Goal: Task Accomplishment & Management: Manage account settings

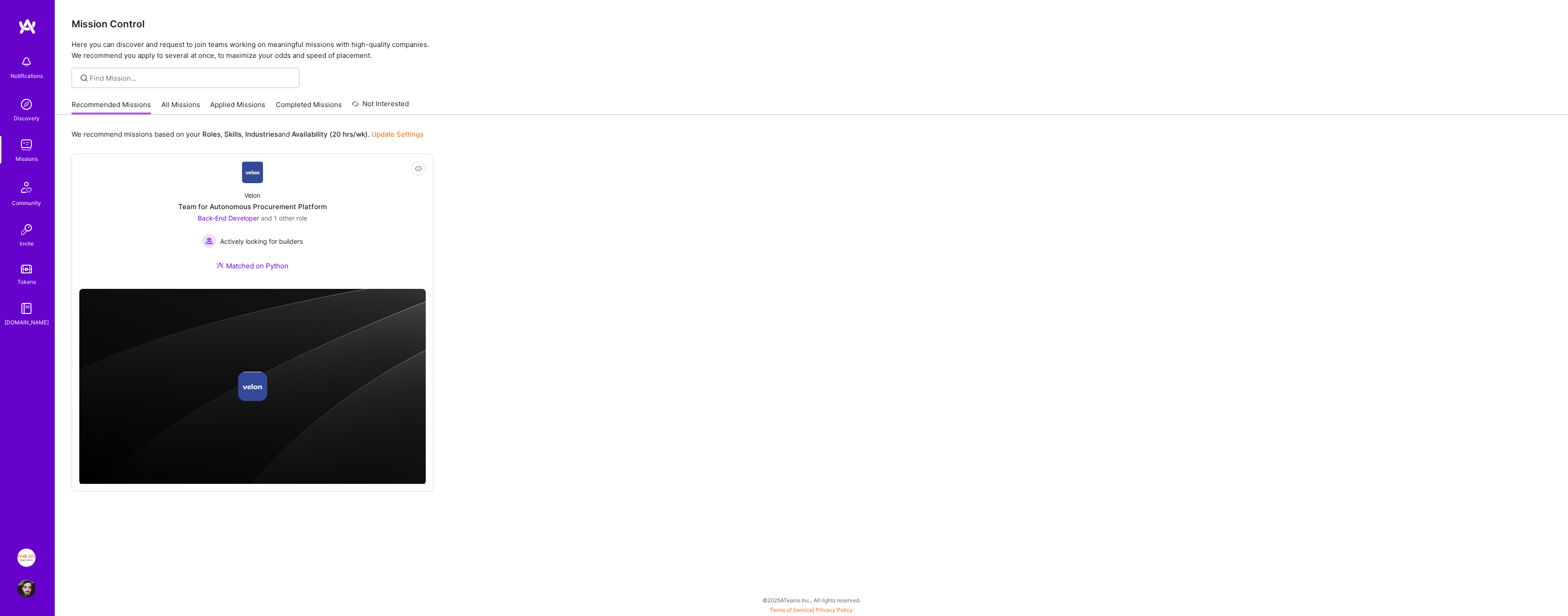
click at [234, 108] on link "Applied Missions" at bounding box center [238, 107] width 55 height 15
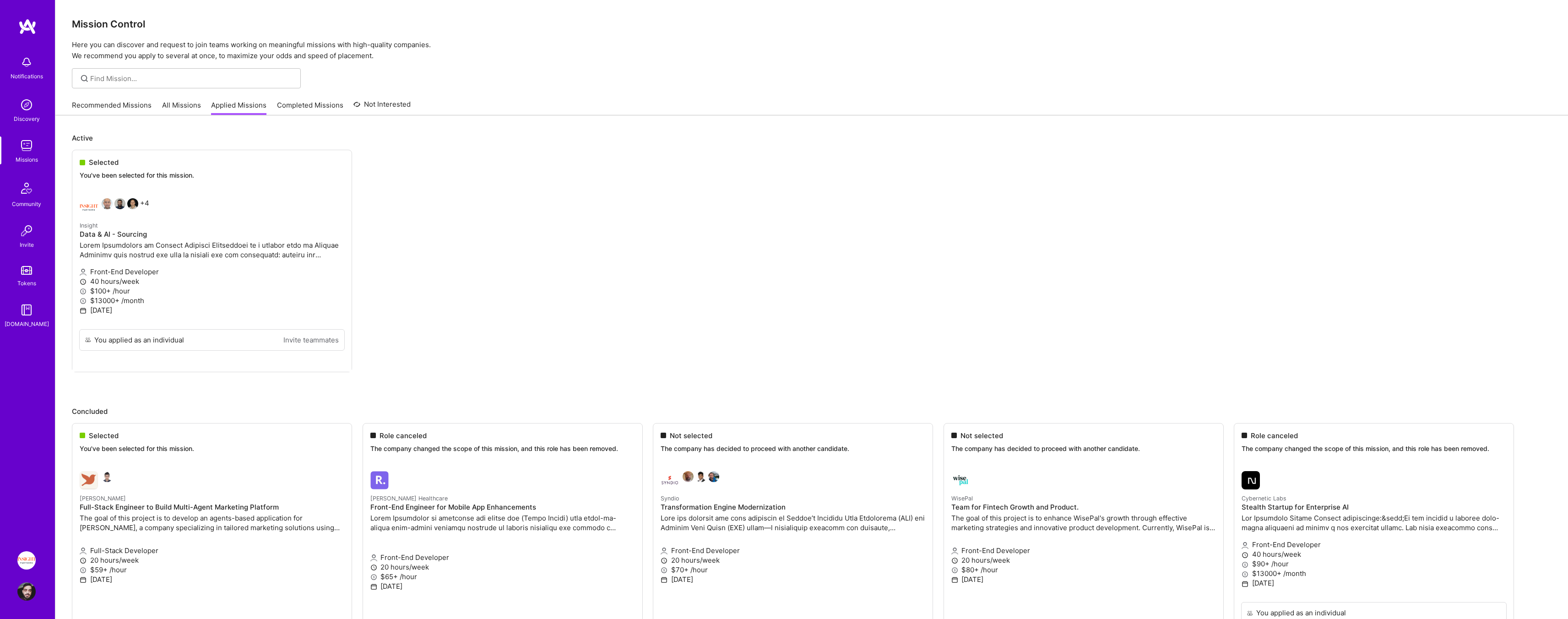
click at [308, 102] on link "Completed Missions" at bounding box center [310, 107] width 67 height 15
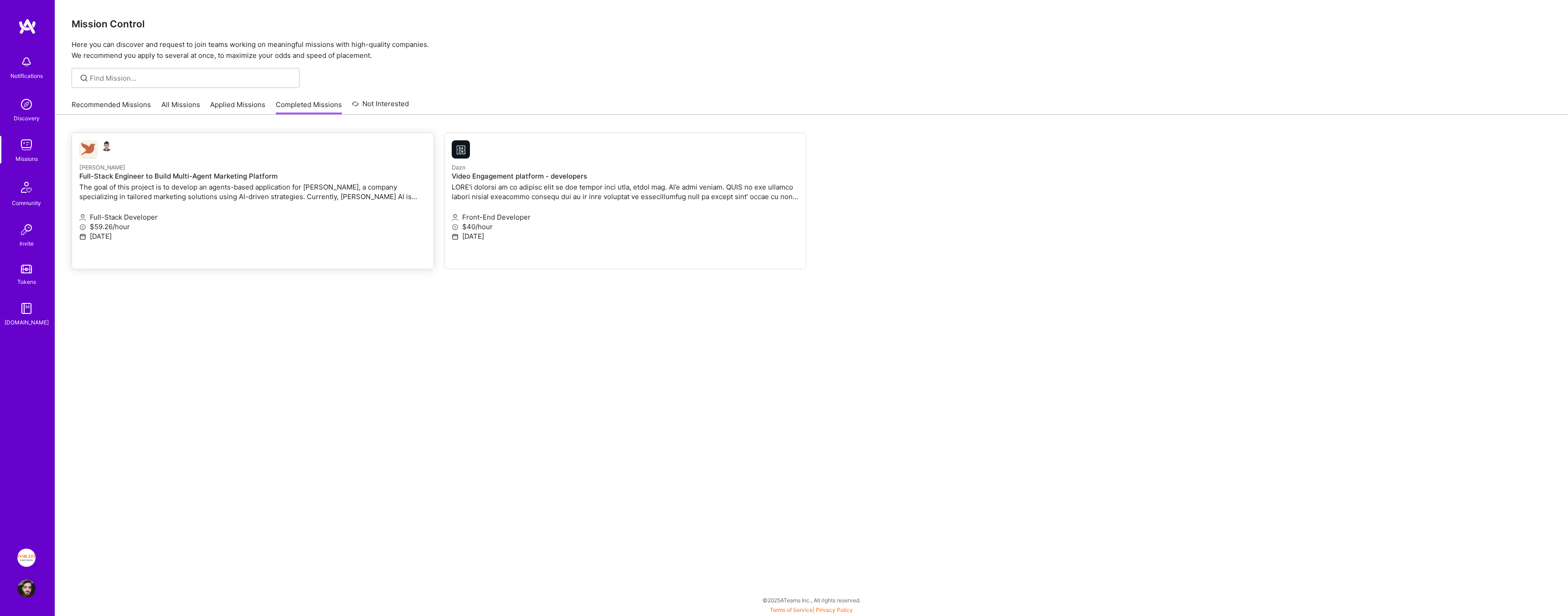
click at [260, 174] on h4 "Full-Stack Engineer to Build Multi-Agent Marketing Platform" at bounding box center [253, 176] width 347 height 8
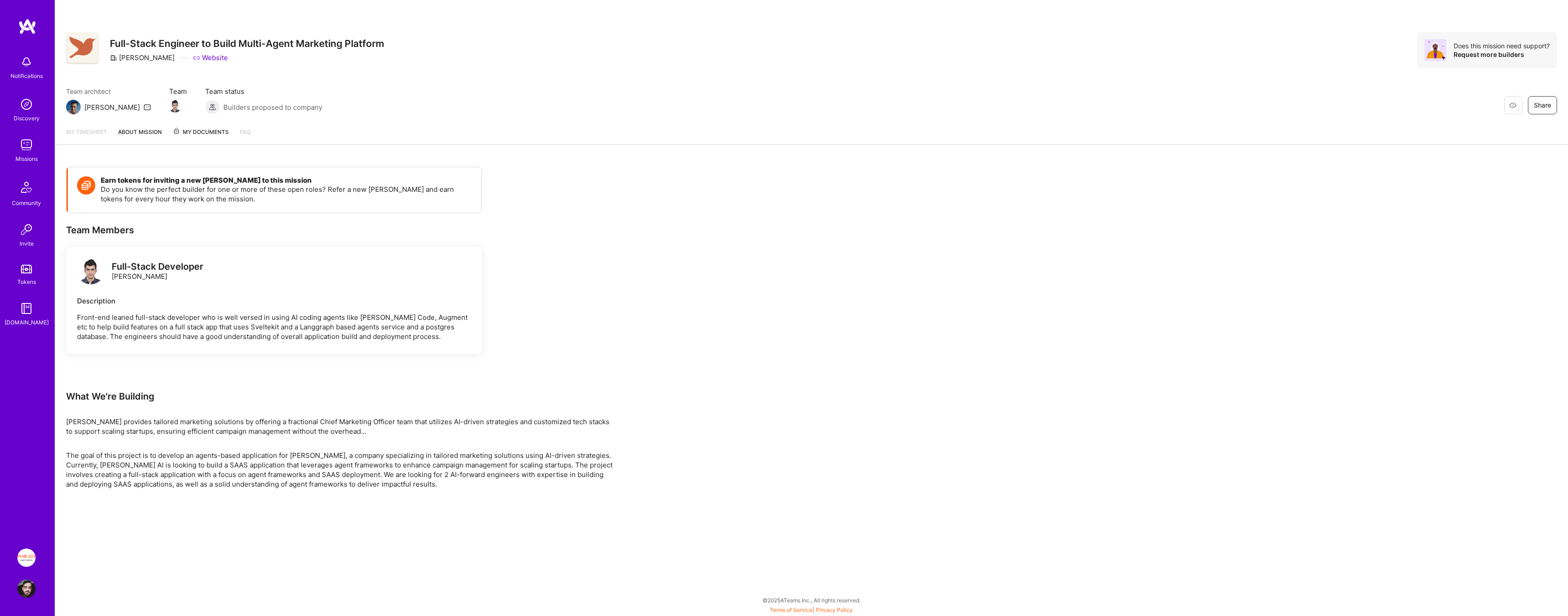
click at [96, 269] on img at bounding box center [91, 271] width 28 height 28
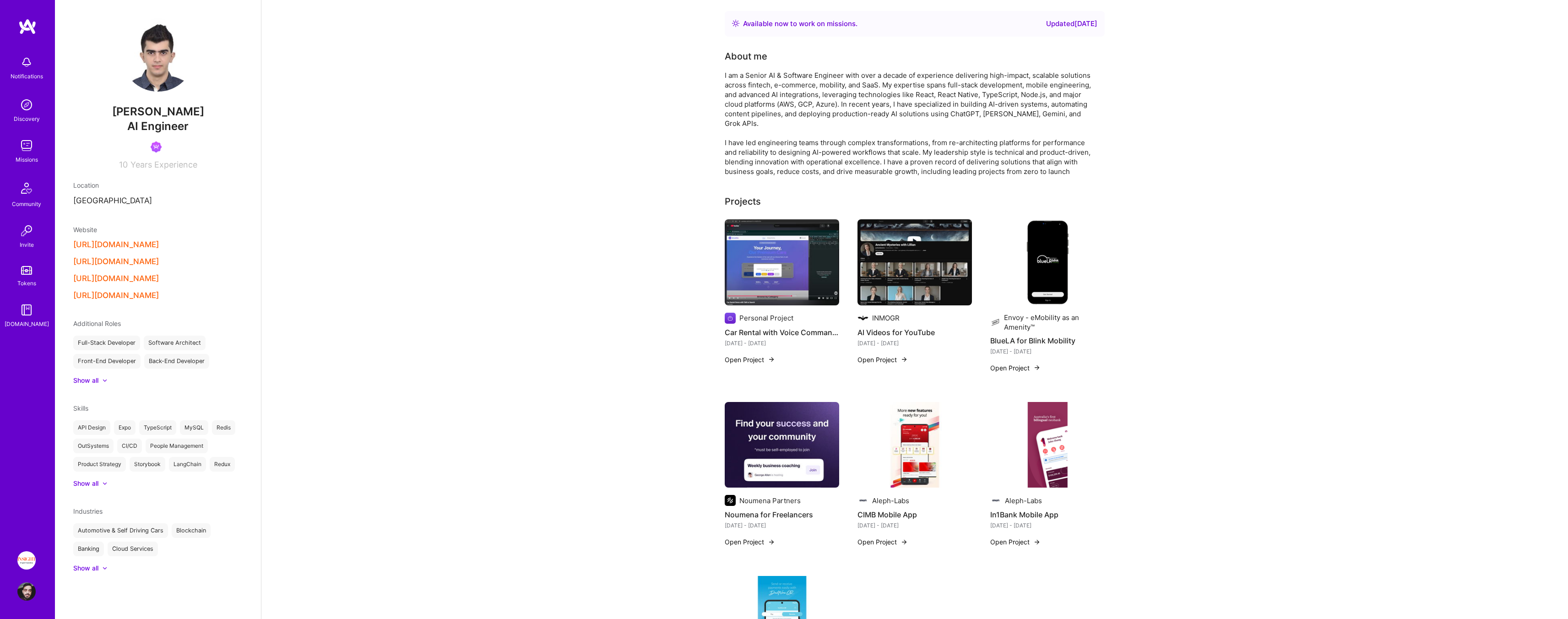
click at [160, 71] on img at bounding box center [157, 55] width 73 height 73
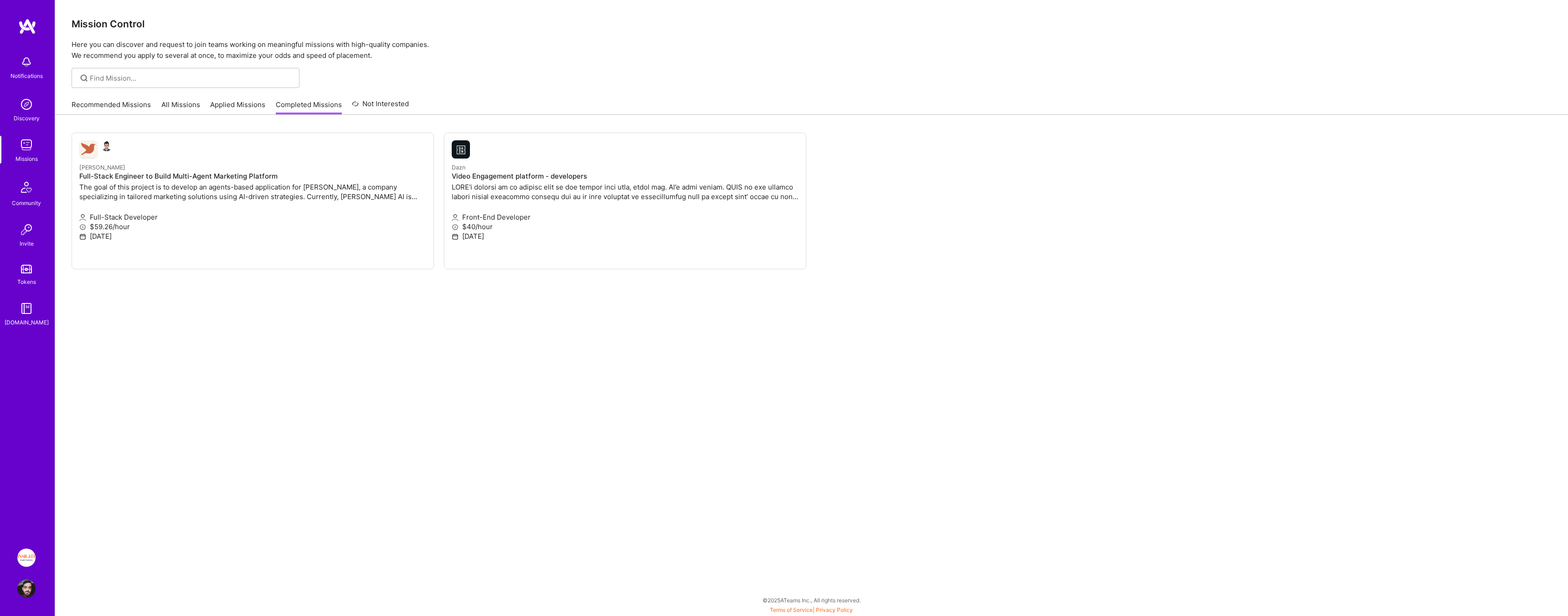
click at [122, 99] on div "Recommended Missions All Missions Applied Missions Completed Missions Not Inter…" at bounding box center [241, 104] width 337 height 19
click at [121, 114] on div "Recommended Missions All Missions Applied Missions Completed Missions Not Inter…" at bounding box center [811, 105] width 1513 height 20
click at [120, 109] on link "Recommended Missions" at bounding box center [112, 107] width 79 height 15
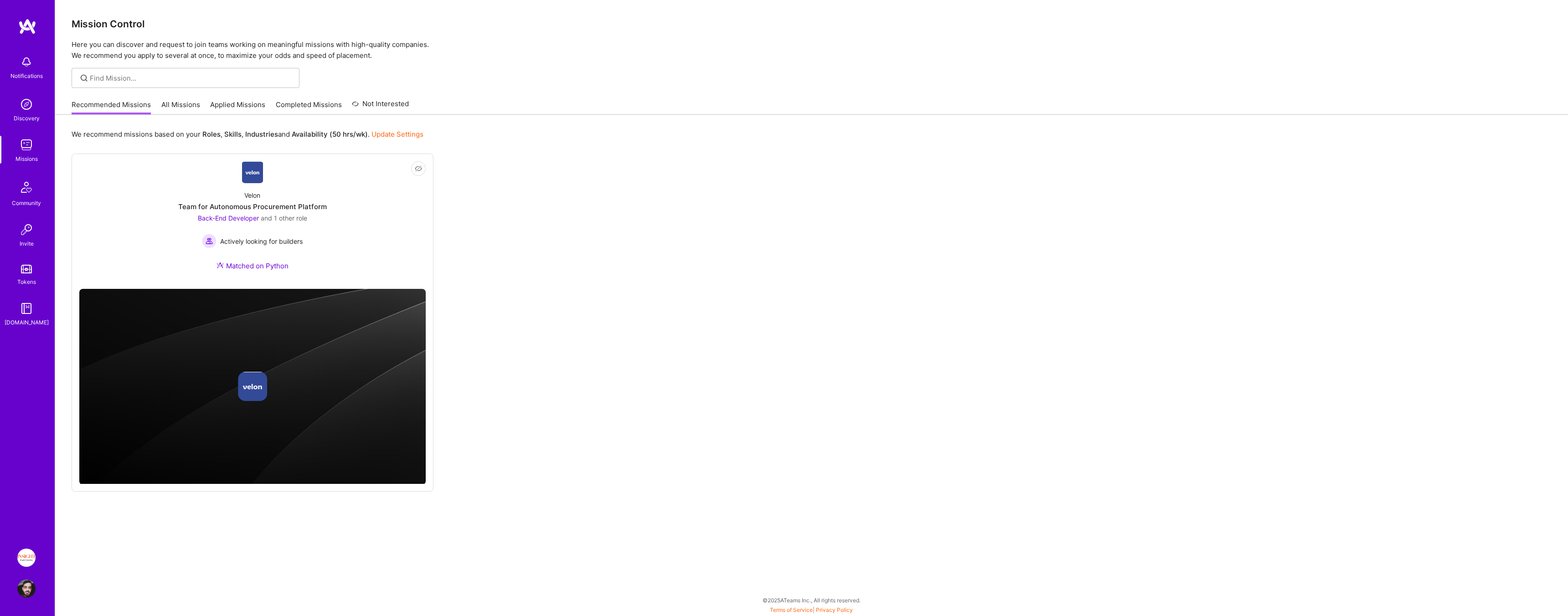
click at [214, 112] on link "Applied Missions" at bounding box center [238, 107] width 55 height 15
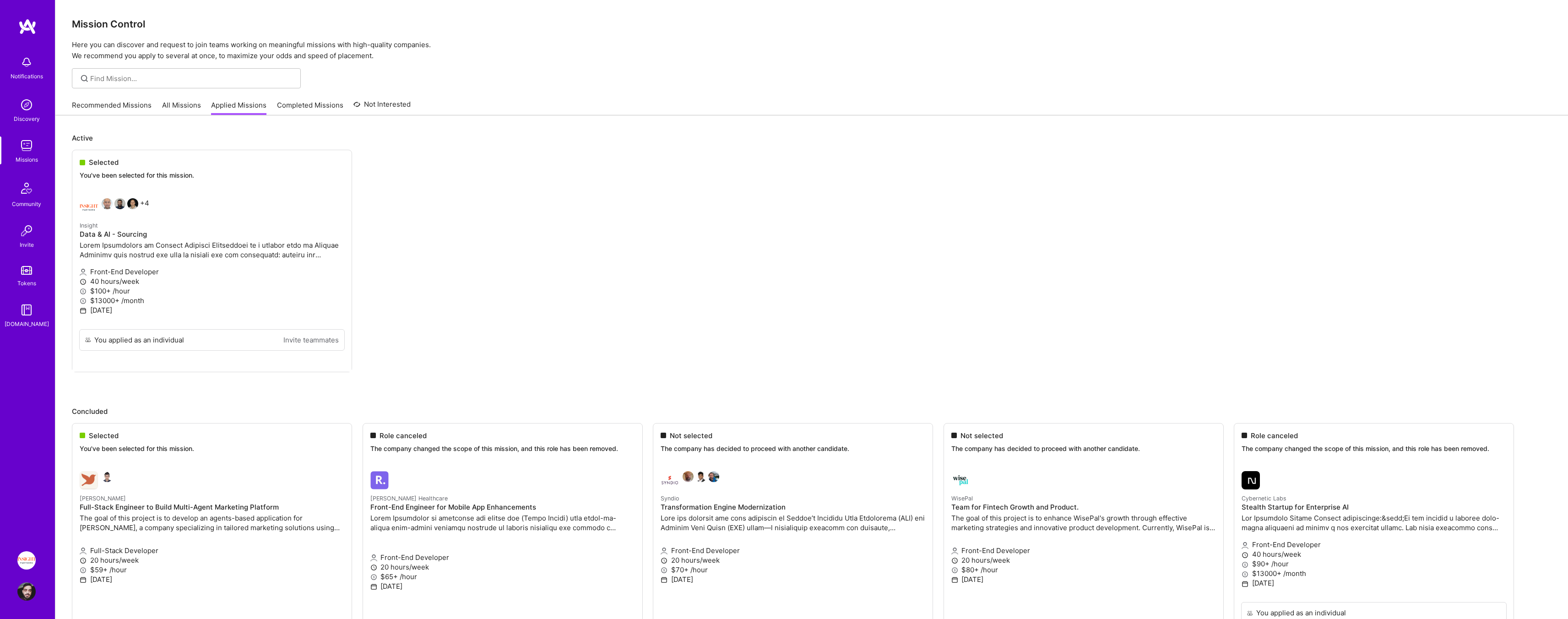
click at [182, 104] on link "All Missions" at bounding box center [182, 107] width 39 height 15
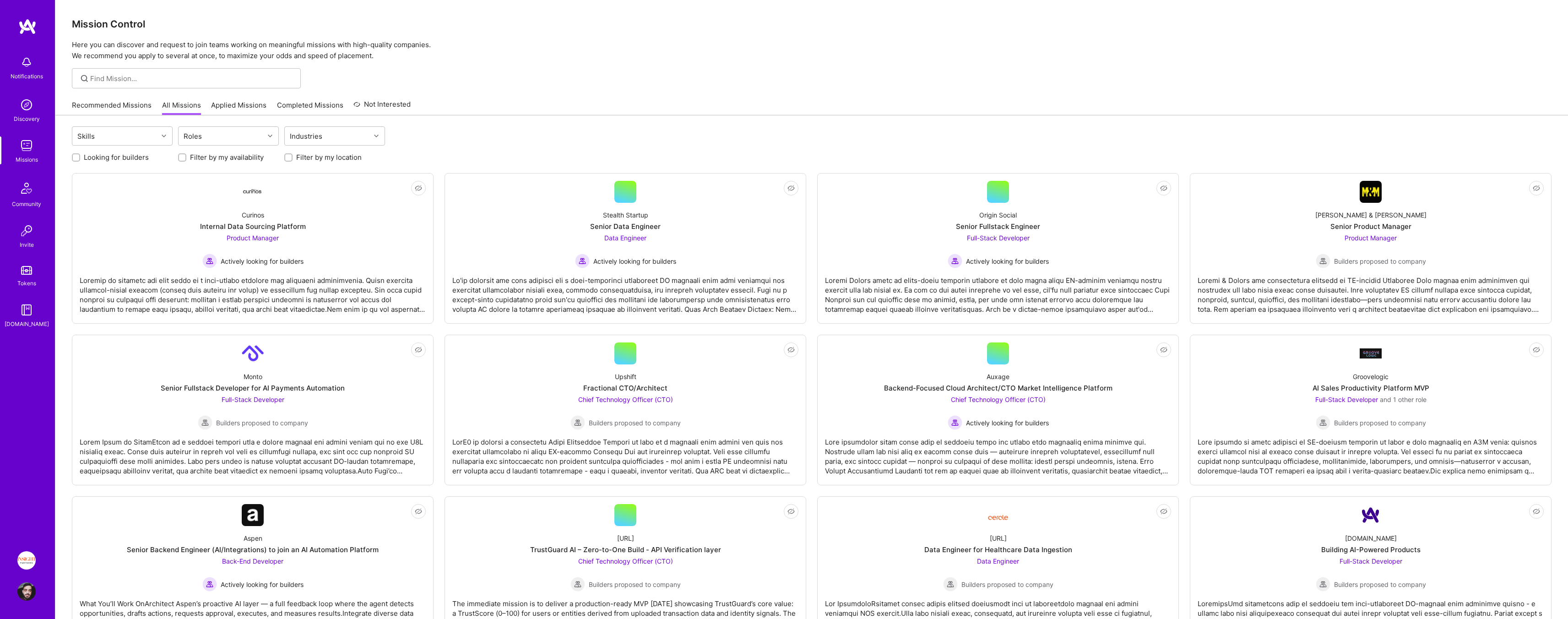
click at [113, 155] on label "Looking for builders" at bounding box center [116, 158] width 65 height 9
click at [81, 155] on input "Looking for builders" at bounding box center [77, 158] width 6 height 6
checkbox input "true"
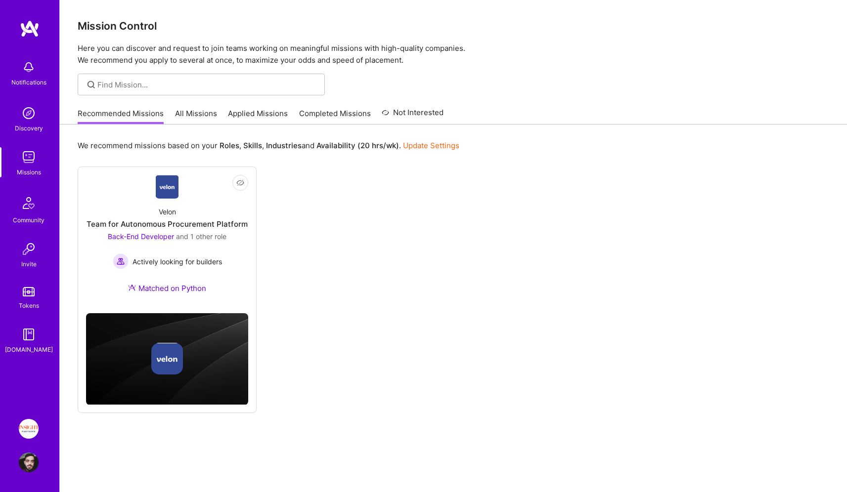
click at [33, 470] on img at bounding box center [29, 463] width 20 height 20
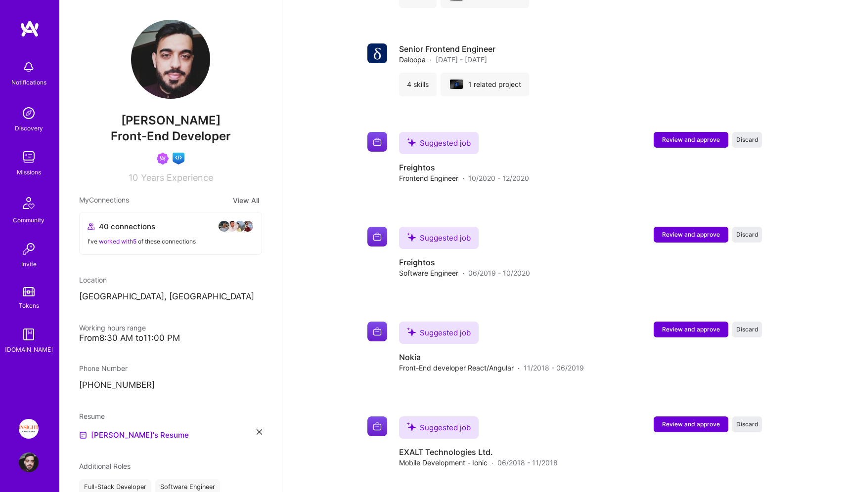
scroll to position [997, 0]
